Goal: Transaction & Acquisition: Purchase product/service

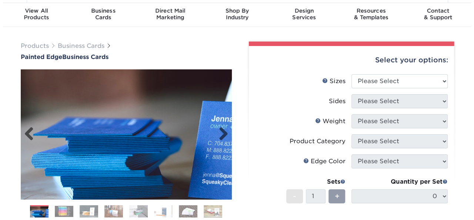
scroll to position [37, 0]
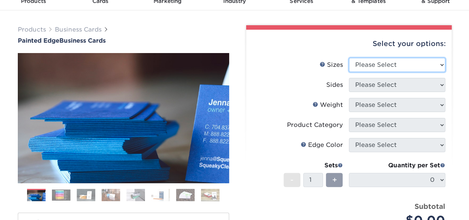
click at [387, 63] on select "Please Select 2" x 3.5" - Standard 2.125" x 3.375" - European 2.5" x 2.5" - Squ…" at bounding box center [397, 65] width 96 height 14
select select "2.00x3.50"
click at [349, 58] on select "Please Select 2" x 3.5" - Standard 2.125" x 3.375" - European 2.5" x 2.5" - Squ…" at bounding box center [397, 65] width 96 height 14
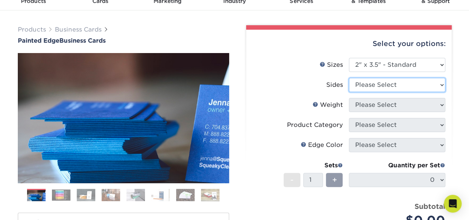
click at [375, 87] on select "Please Select Print Both Sides Print Front Only" at bounding box center [397, 85] width 96 height 14
select select "13abbda7-1d64-4f25-8bb2-c179b224825d"
click at [349, 78] on select "Please Select Print Both Sides Print Front Only" at bounding box center [397, 85] width 96 height 14
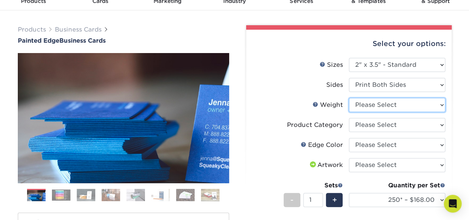
click at [393, 106] on select "Please Select 32PTUC" at bounding box center [397, 105] width 96 height 14
select select "32PTUC"
click at [349, 98] on select "Please Select 32PTUC" at bounding box center [397, 105] width 96 height 14
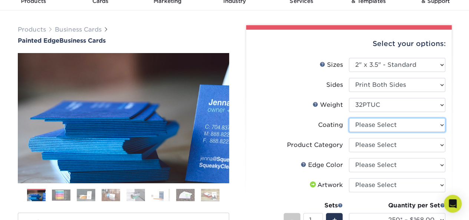
click at [381, 126] on select at bounding box center [397, 125] width 96 height 14
select select "3e7618de-abca-4bda-9f97-8b9129e913d8"
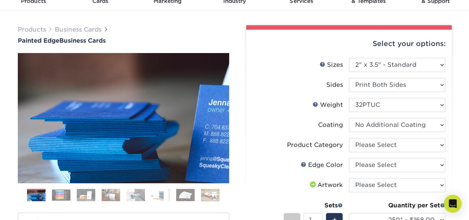
click at [349, 118] on select at bounding box center [397, 125] width 96 height 14
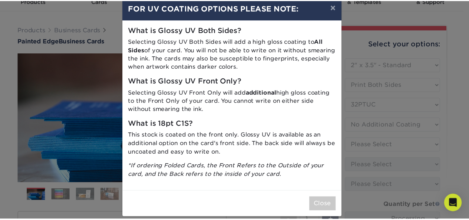
scroll to position [21, 0]
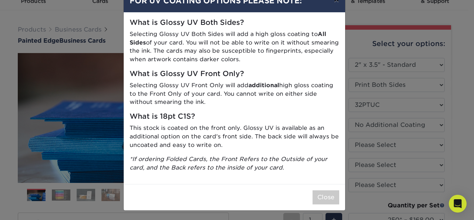
click at [335, 1] on button "×" at bounding box center [336, -1] width 17 height 21
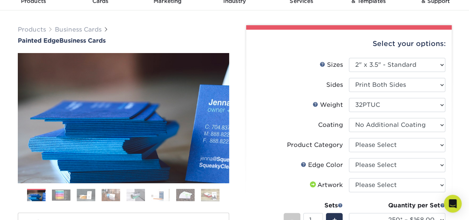
click at [274, 162] on label "Edge Color" at bounding box center [300, 165] width 96 height 14
click at [392, 147] on select "Please Select Business Cards" at bounding box center [397, 145] width 96 height 14
select select "3b5148f1-0588-4f88-a218-97bcfdce65c1"
click at [349, 138] on select "Please Select Business Cards" at bounding box center [397, 145] width 96 height 14
click at [392, 164] on select "Please Select Charcoal Black Brown Blue Pearlescent Blue Pearlescent Gold Pearl…" at bounding box center [397, 165] width 96 height 14
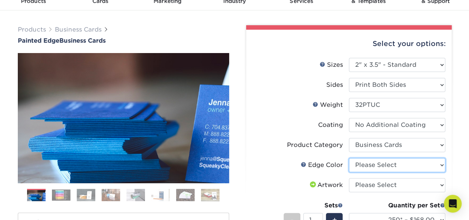
select select "34794e23-ba15-445e-813c-341542a5462f"
click at [349, 158] on select "Please Select Charcoal Black Brown Blue Pearlescent Blue Pearlescent Gold Pearl…" at bounding box center [397, 165] width 96 height 14
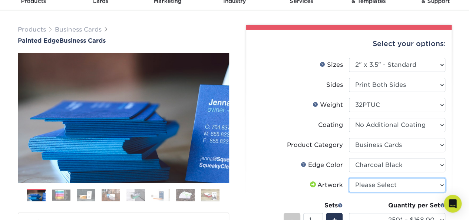
click at [381, 189] on select "Please Select I will upload files I need a design - $100" at bounding box center [397, 185] width 96 height 14
select select "upload"
click at [349, 178] on select "Please Select I will upload files I need a design - $100" at bounding box center [397, 185] width 96 height 14
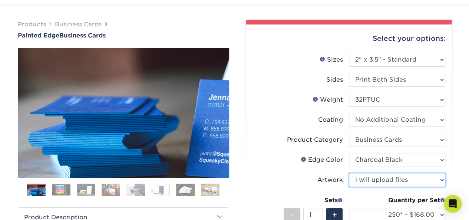
scroll to position [74, 0]
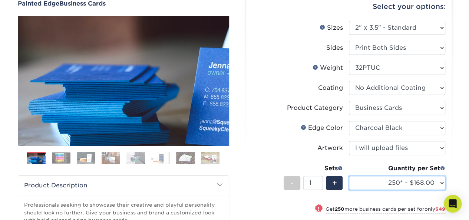
click at [396, 183] on select "250* – $168.00 500* – $217.00 1000* – $339.00" at bounding box center [397, 183] width 96 height 14
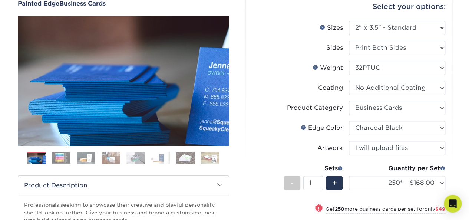
click at [278, 138] on li "Edge Color Please Select Charcoal Black Brown Blue Pearlescent Blue Pearlescent…" at bounding box center [348, 131] width 193 height 20
click at [68, 157] on img at bounding box center [61, 157] width 19 height 11
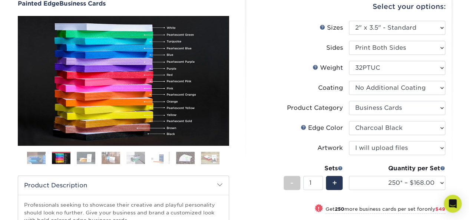
click at [91, 158] on img at bounding box center [86, 157] width 19 height 13
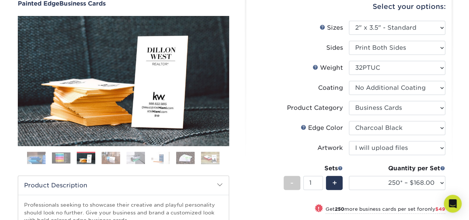
click at [114, 159] on img at bounding box center [111, 157] width 19 height 13
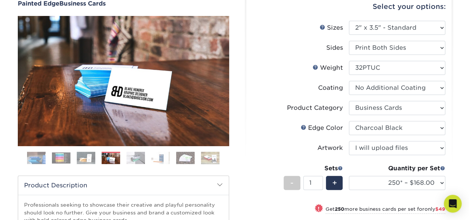
click at [138, 162] on img at bounding box center [135, 157] width 19 height 13
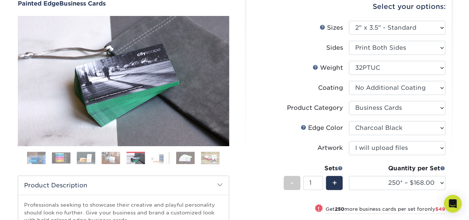
click at [164, 161] on img at bounding box center [160, 157] width 19 height 13
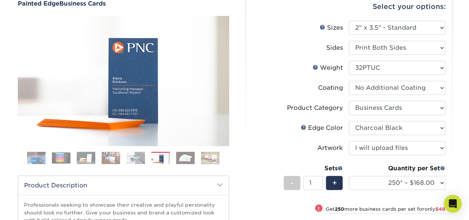
click at [183, 161] on img at bounding box center [185, 157] width 19 height 13
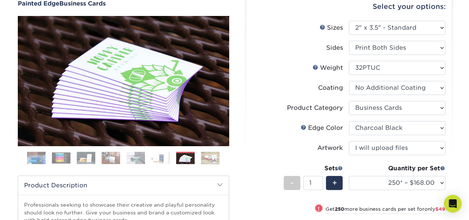
click at [206, 160] on img at bounding box center [210, 157] width 19 height 13
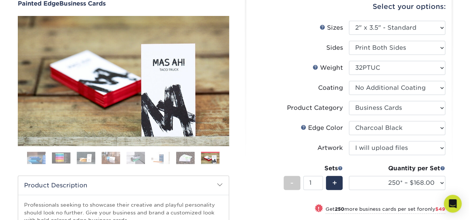
click at [139, 159] on img at bounding box center [135, 157] width 19 height 13
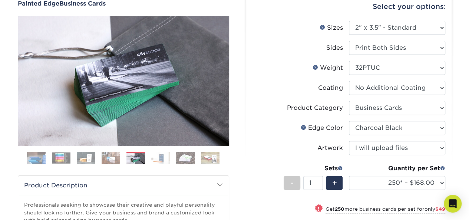
click at [104, 156] on img at bounding box center [111, 157] width 19 height 13
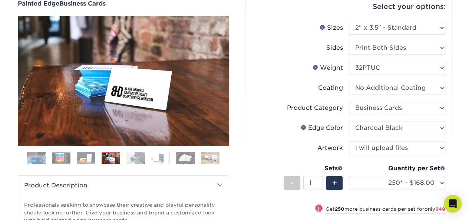
click at [94, 156] on img at bounding box center [86, 157] width 19 height 13
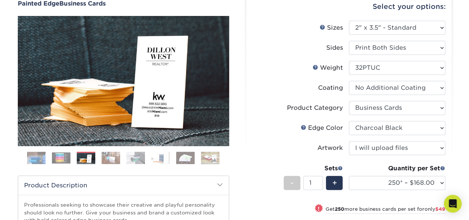
click at [83, 157] on img at bounding box center [86, 158] width 19 height 13
click at [69, 157] on img at bounding box center [61, 157] width 19 height 11
